Goal: Task Accomplishment & Management: Manage account settings

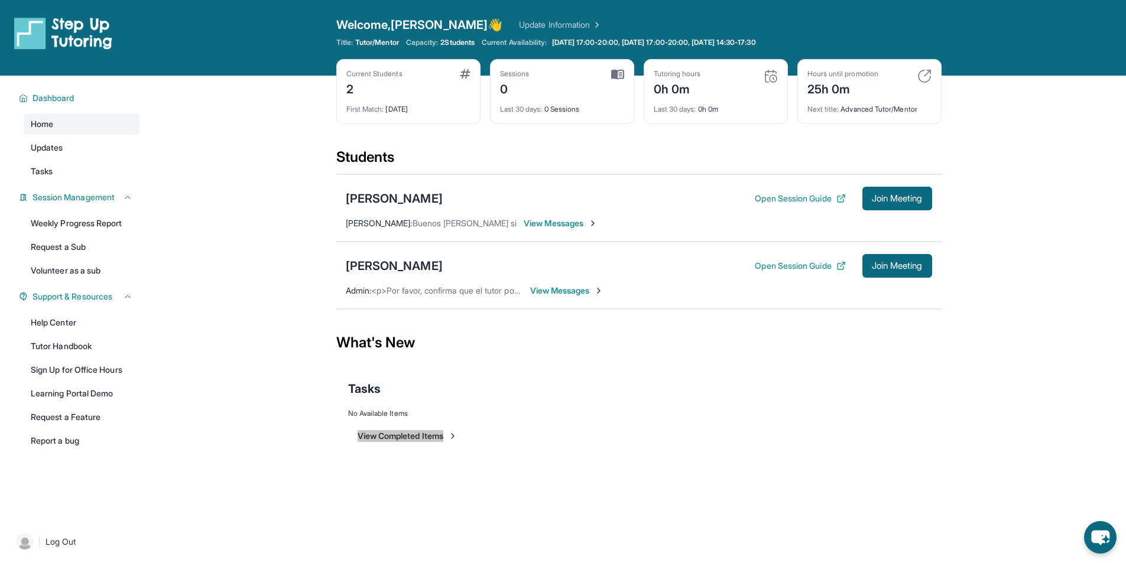
click at [598, 442] on div "View Completed Items" at bounding box center [638, 435] width 581 height 35
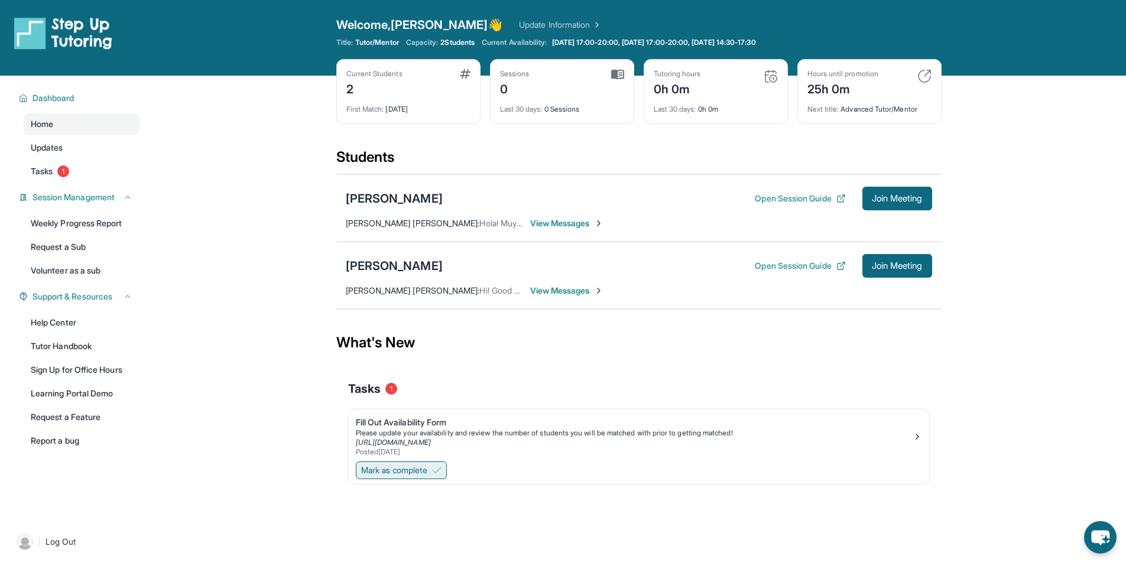
click at [434, 469] on button "Mark as complete" at bounding box center [401, 471] width 91 height 18
click at [50, 167] on span "Tasks" at bounding box center [42, 171] width 22 height 12
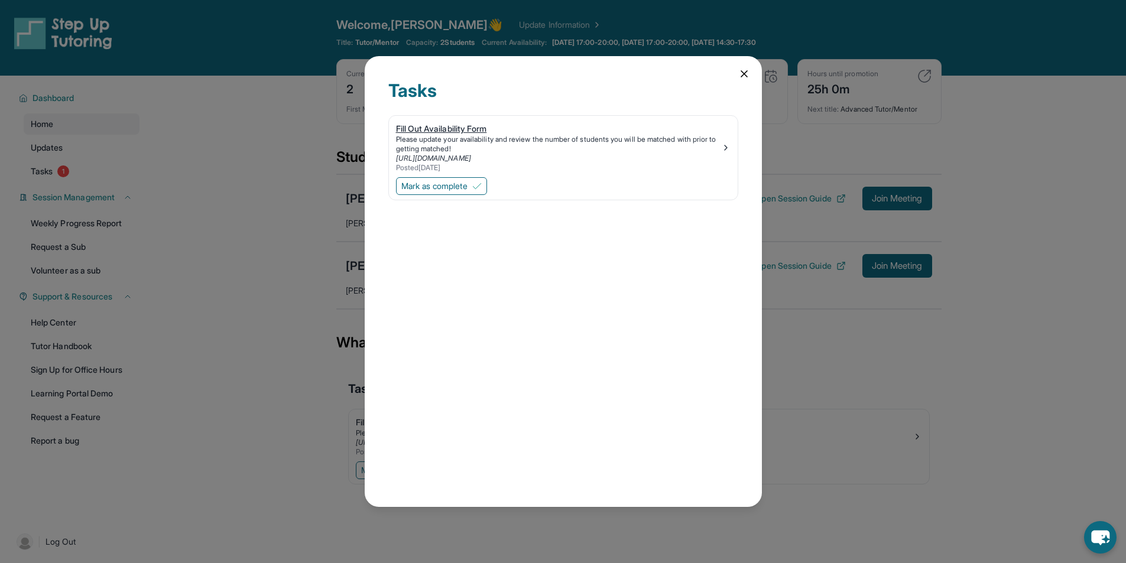
click at [546, 142] on div "Please update your availability and review the number of students you will be m…" at bounding box center [558, 144] width 325 height 19
drag, startPoint x: 740, startPoint y: 73, endPoint x: 680, endPoint y: 119, distance: 75.5
click at [741, 73] on icon at bounding box center [744, 74] width 12 height 12
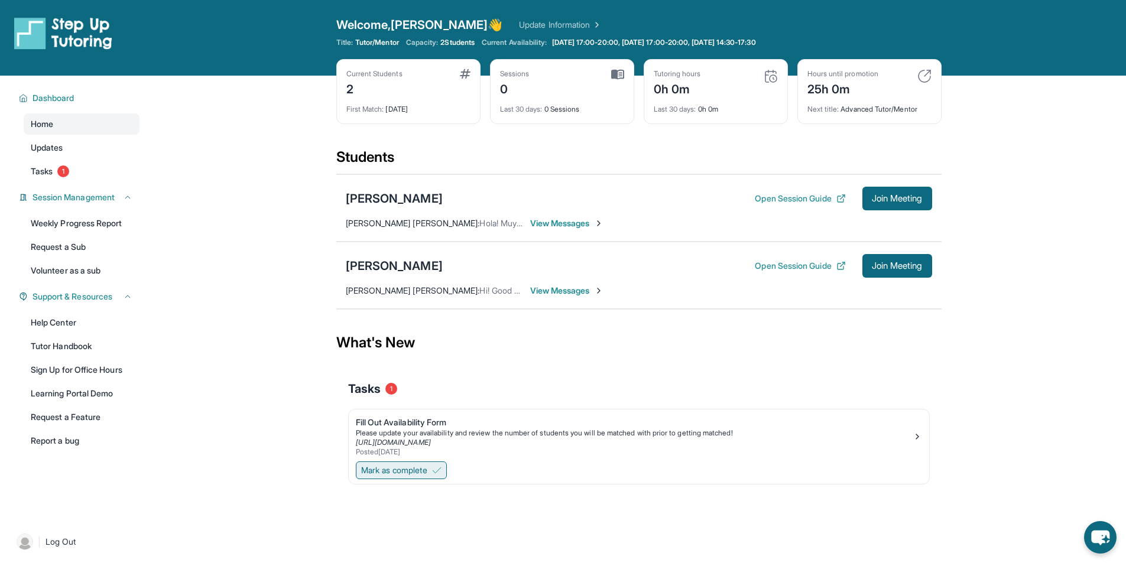
click at [436, 465] on button "Mark as complete" at bounding box center [401, 471] width 91 height 18
click at [583, 289] on span "View Messages" at bounding box center [567, 291] width 74 height 12
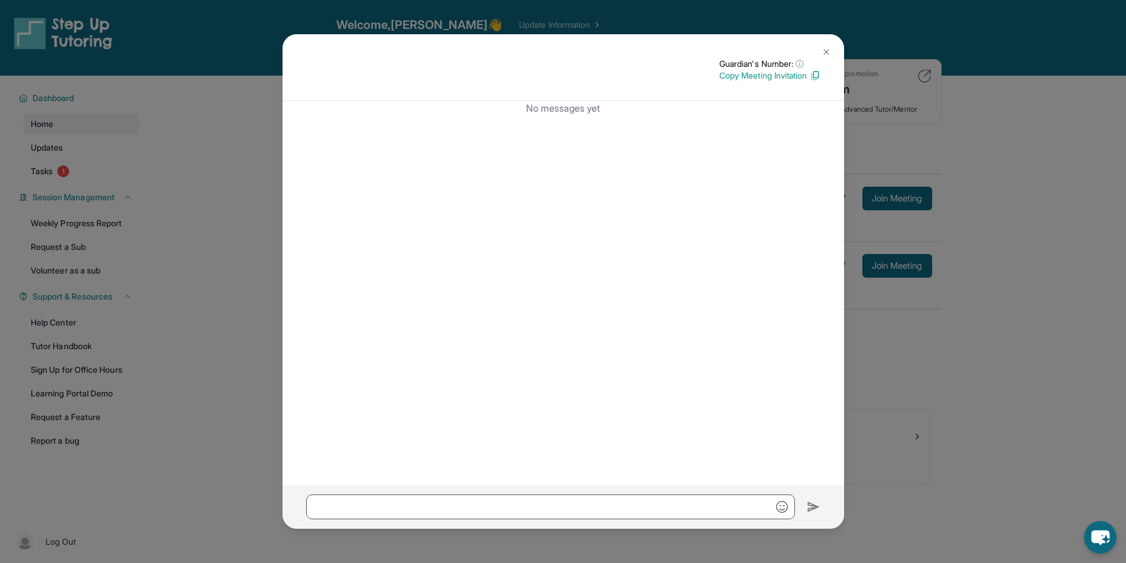
click at [824, 48] on img at bounding box center [825, 51] width 9 height 9
